Goal: Transaction & Acquisition: Purchase product/service

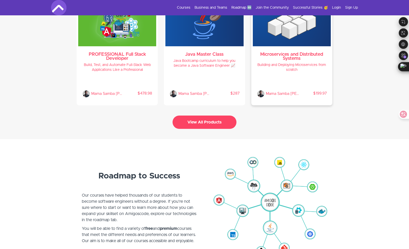
scroll to position [1022, 0]
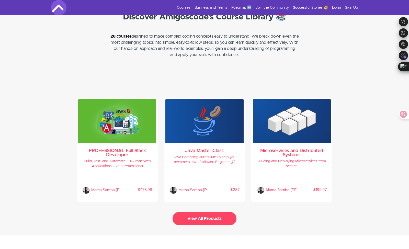
click at [209, 212] on button "View All Products" at bounding box center [205, 218] width 64 height 13
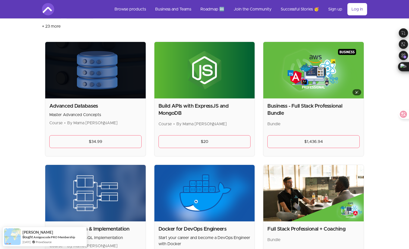
scroll to position [67, 0]
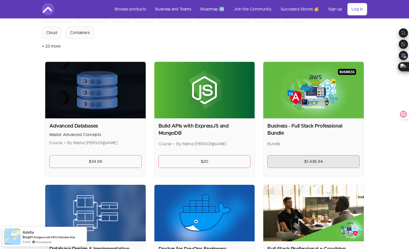
click at [318, 161] on link "$1,436.94" at bounding box center [313, 161] width 92 height 13
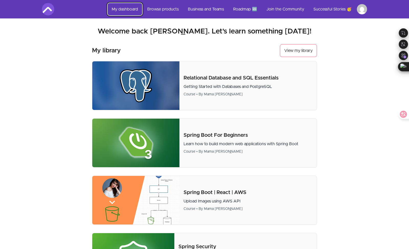
click at [123, 6] on link "My dashboard" at bounding box center [125, 9] width 35 height 12
click at [123, 10] on link "My dashboard" at bounding box center [125, 9] width 35 height 12
click at [122, 10] on link "My dashboard" at bounding box center [125, 9] width 35 height 12
click at [51, 9] on img at bounding box center [48, 9] width 12 height 12
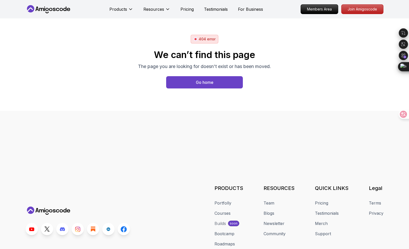
click at [52, 11] on icon at bounding box center [49, 9] width 46 height 8
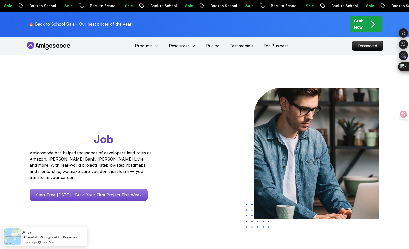
click at [374, 28] on icon "pre-order" at bounding box center [373, 24] width 10 height 10
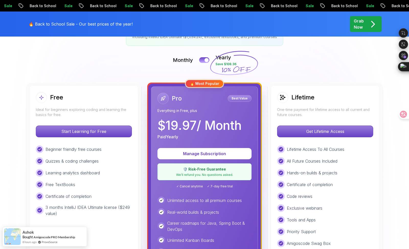
scroll to position [129, 0]
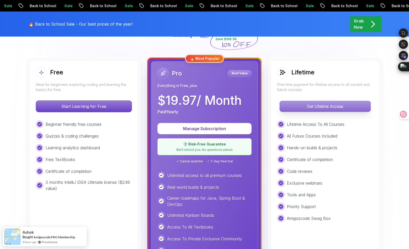
click at [321, 106] on p "Get Lifetime Access" at bounding box center [325, 106] width 91 height 11
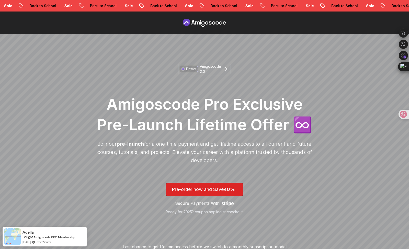
click at [220, 75] on div "Demo Amigoscode 2.0 Amigoscode Pro Exclusive Pre-Launch Lifetime Offer ♾️ Join …" at bounding box center [205, 156] width 220 height 187
click at [218, 73] on p "Amigoscode 2.0" at bounding box center [210, 69] width 21 height 10
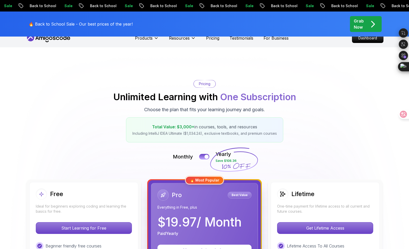
scroll to position [129, 0]
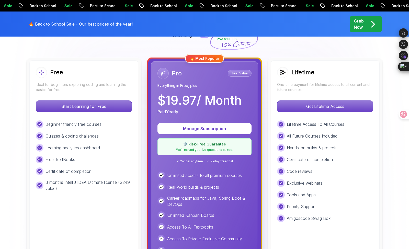
click at [87, 49] on img at bounding box center [204, 247] width 409 height 642
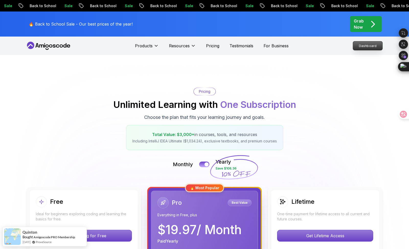
click at [364, 48] on p "Dashboard" at bounding box center [367, 45] width 29 height 9
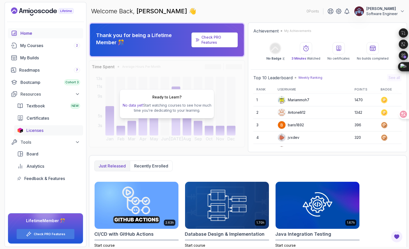
click at [50, 128] on div "Licenses" at bounding box center [53, 130] width 54 height 6
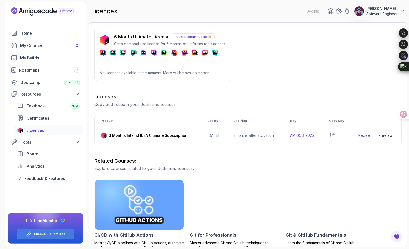
scroll to position [91, 0]
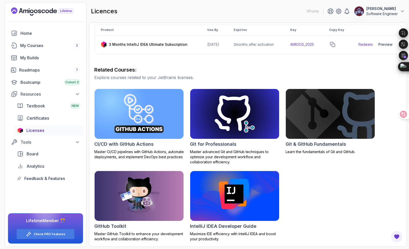
click at [317, 166] on div "CI/CD with GitHub Actions Master CI/CD pipelines with GitHub Actions, automate …" at bounding box center [247, 165] width 307 height 153
